Goal: Task Accomplishment & Management: Manage account settings

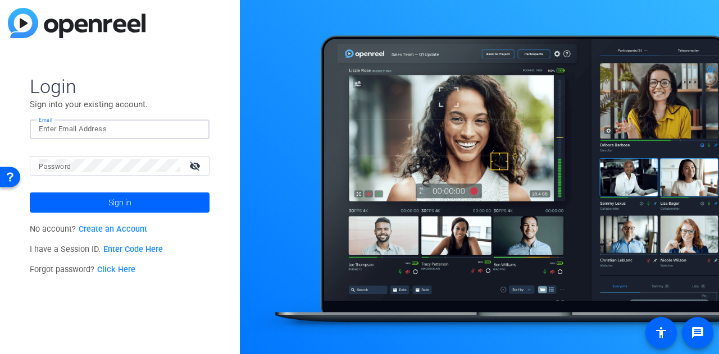
click at [81, 133] on input "Email" at bounding box center [120, 128] width 162 height 13
type input "[PERSON_NAME][EMAIL_ADDRESS][PERSON_NAME][PERSON_NAME][DOMAIN_NAME]"
click at [30, 193] on button "Sign in" at bounding box center [120, 203] width 180 height 20
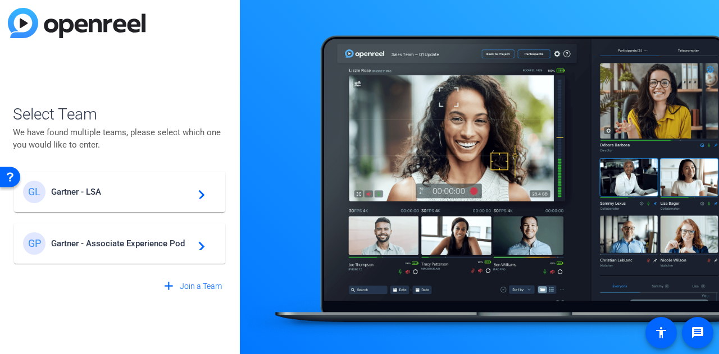
click at [154, 249] on div "[PERSON_NAME] - Associate Experience Pod navigate_next" at bounding box center [119, 243] width 193 height 22
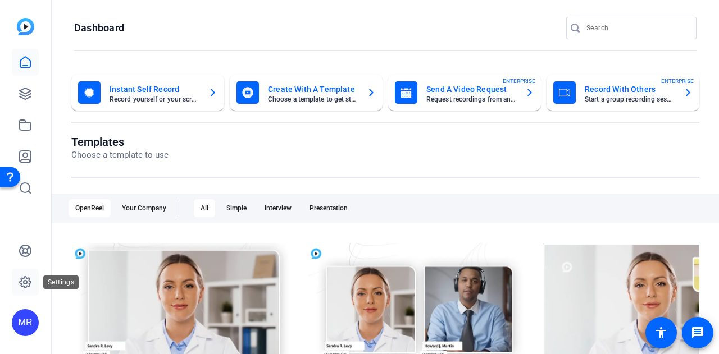
click at [27, 284] on icon at bounding box center [25, 282] width 13 height 13
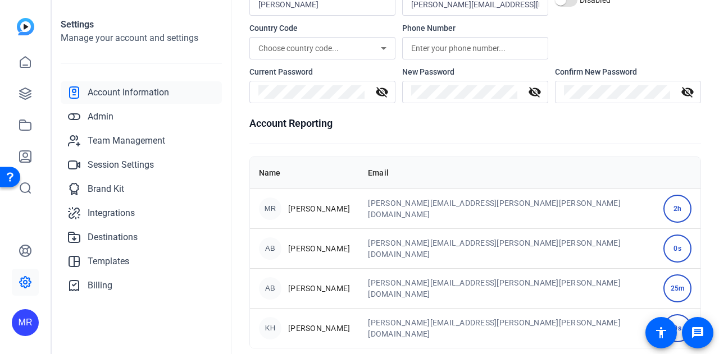
scroll to position [100, 0]
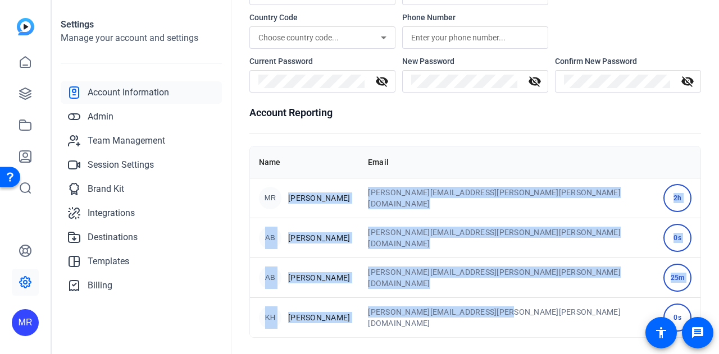
drag, startPoint x: 291, startPoint y: 196, endPoint x: 567, endPoint y: 313, distance: 300.2
click at [567, 313] on tbody "[PERSON_NAME] [PERSON_NAME][EMAIL_ADDRESS][PERSON_NAME][PERSON_NAME][DOMAIN_NAM…" at bounding box center [475, 257] width 450 height 159
copy tbody "[PERSON_NAME] [PERSON_NAME][EMAIL_ADDRESS][PERSON_NAME][PERSON_NAME][DOMAIN_NAM…"
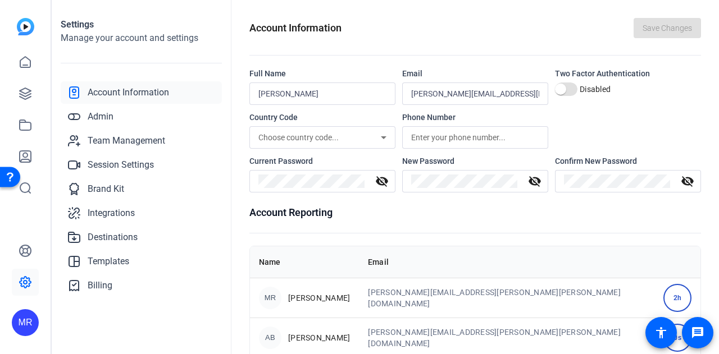
click at [558, 34] on div "Account Information Save Changes" at bounding box center [475, 28] width 452 height 20
click at [142, 137] on span "Team Management" at bounding box center [126, 140] width 77 height 13
click at [161, 138] on span "Team Management" at bounding box center [126, 140] width 77 height 13
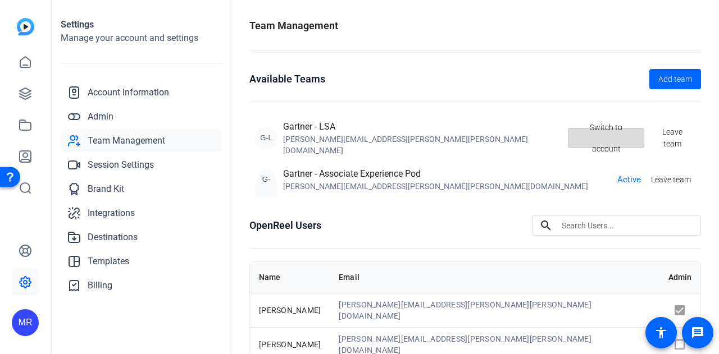
click at [604, 141] on span "Switch to account" at bounding box center [606, 138] width 58 height 43
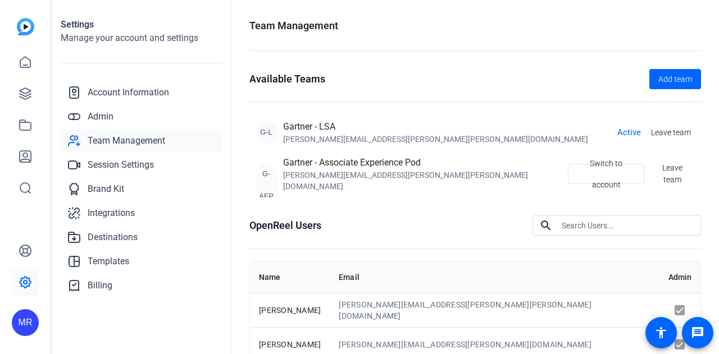
scroll to position [192, 0]
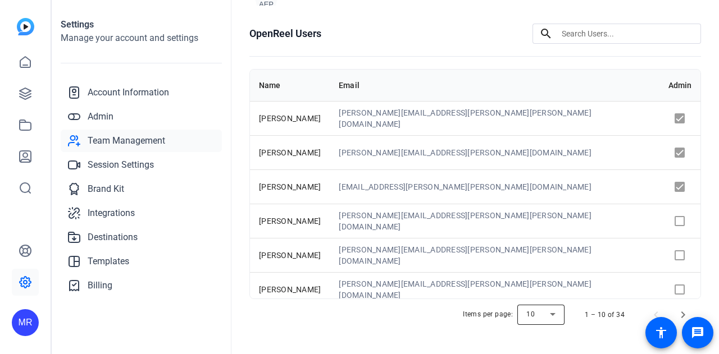
click at [546, 304] on div at bounding box center [540, 315] width 47 height 27
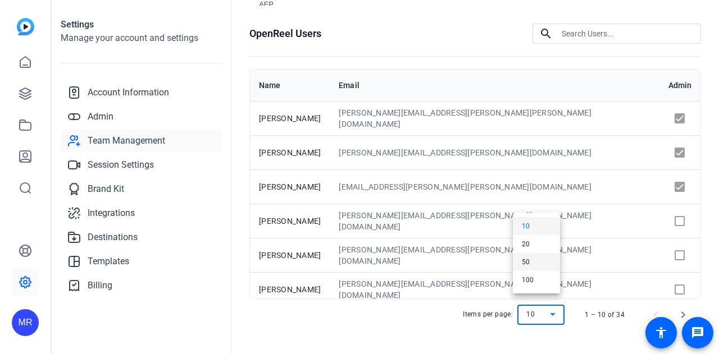
click at [536, 265] on mat-option "50" at bounding box center [536, 262] width 47 height 18
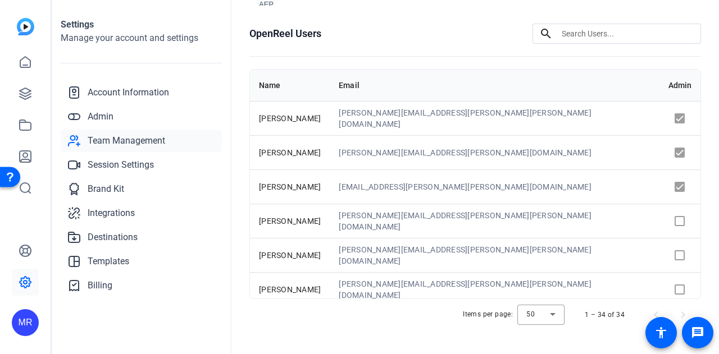
drag, startPoint x: 464, startPoint y: 235, endPoint x: 338, endPoint y: 299, distance: 140.9
click at [338, 299] on div "Items per page: 50 1 – 34 of 34" at bounding box center [475, 314] width 452 height 31
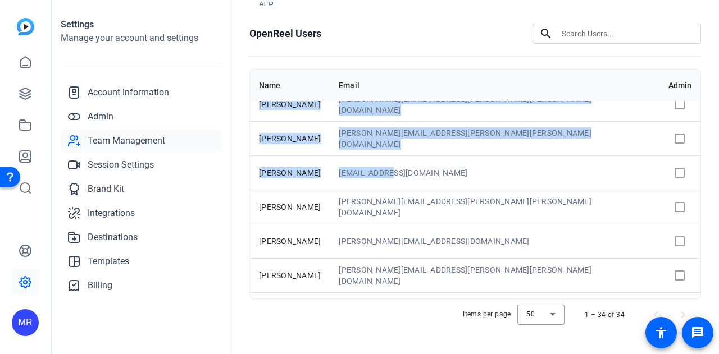
scroll to position [960, 0]
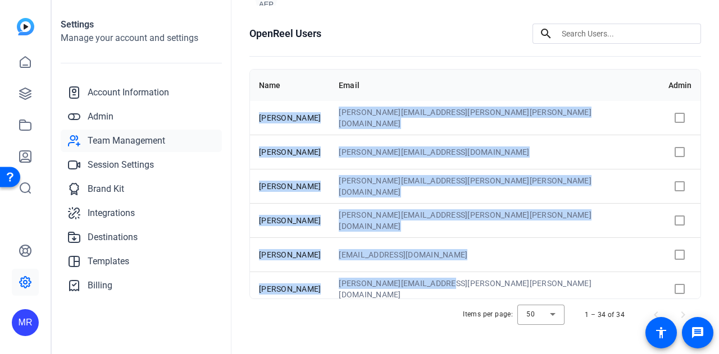
drag, startPoint x: 259, startPoint y: 104, endPoint x: 512, endPoint y: 275, distance: 305.0
copy tbody "[PERSON_NAME] [PERSON_NAME][EMAIL_ADDRESS][PERSON_NAME][PERSON_NAME][DOMAIN_NAM…"
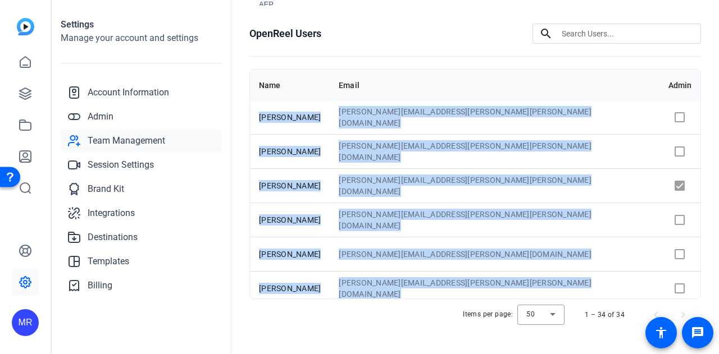
click at [483, 179] on td "Ashley.Conaty@Gartner.com" at bounding box center [494, 185] width 329 height 34
